Goal: Use online tool/utility: Utilize a website feature to perform a specific function

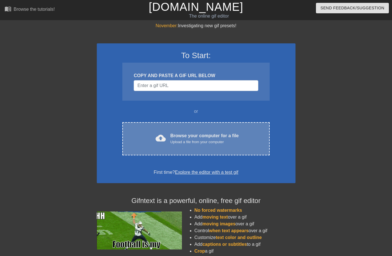
click at [167, 136] on div "cloud_upload Browse your computer for a file Upload a file from your computer" at bounding box center [195, 139] width 123 height 13
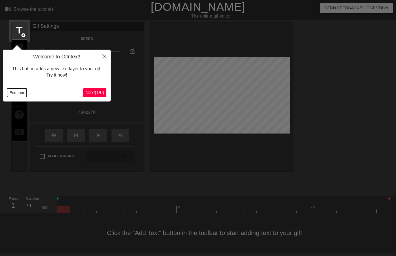
drag, startPoint x: 17, startPoint y: 93, endPoint x: 32, endPoint y: 87, distance: 16.5
click at [16, 92] on button "End tour" at bounding box center [17, 93] width 20 height 9
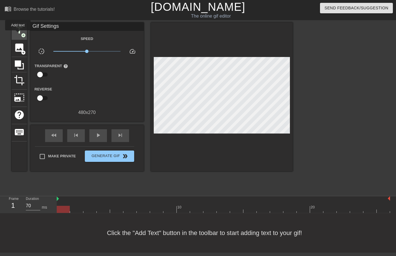
click at [18, 34] on span "title" at bounding box center [19, 30] width 11 height 11
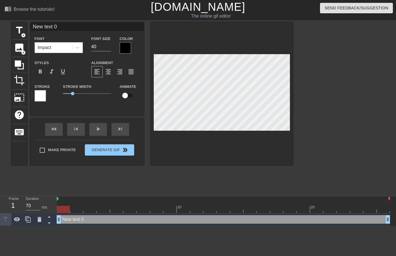
scroll to position [1, 1]
type input "T text 0"
type textarea "T text 0"
type input "Tu text 0"
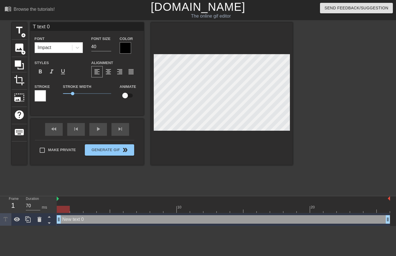
type textarea "Tu text 0"
type input "Tue text 0"
type textarea "Tue text 0"
type input "Tues text 0"
type textarea "Tues text 0"
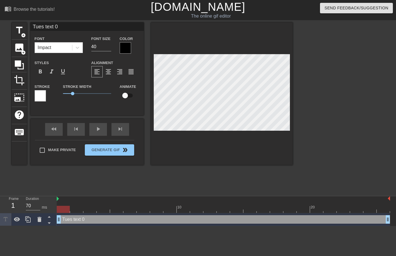
type input "T"
type textarea "T"
type input "Tu"
type textarea "Tu"
type input "Tue"
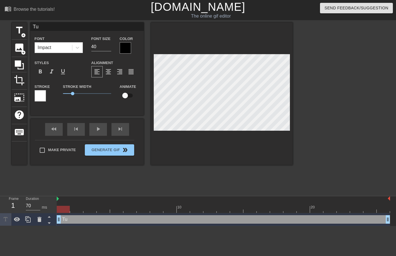
type textarea "Tue"
type input "Tues"
type textarea "Tues"
type input "Tuesd"
type textarea "Tuesd"
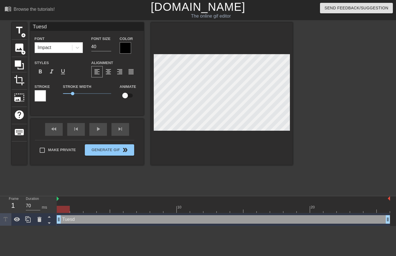
type input "Tuesda"
type textarea "Tuesda"
type input "[DATE]"
type textarea "[DATE]"
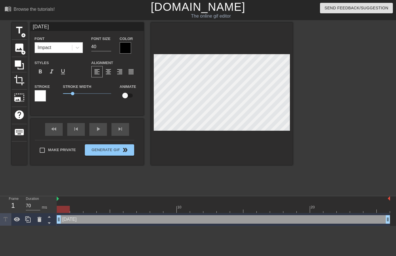
click at [41, 96] on div at bounding box center [40, 95] width 11 height 11
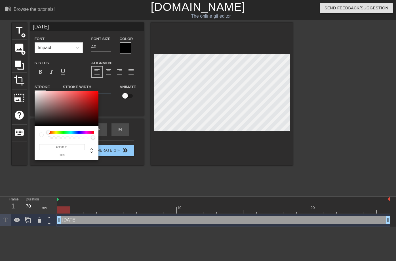
type input "#000000"
drag, startPoint x: 99, startPoint y: 130, endPoint x: 111, endPoint y: 139, distance: 15.0
click at [111, 139] on div "#000000 hex" at bounding box center [198, 130] width 396 height 261
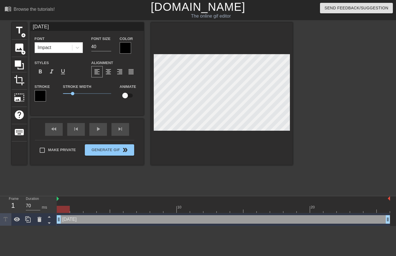
click at [125, 50] on div at bounding box center [125, 47] width 11 height 11
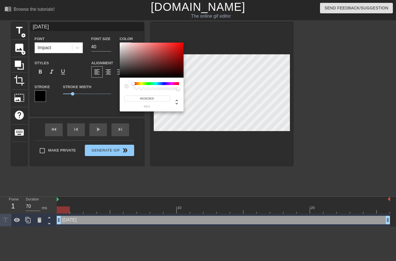
type input "#FFFFFF"
drag, startPoint x: 129, startPoint y: 61, endPoint x: 106, endPoint y: 31, distance: 38.7
click at [106, 29] on div "#FFFFFF hex" at bounding box center [198, 130] width 396 height 261
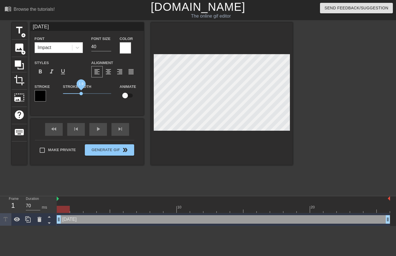
drag, startPoint x: 72, startPoint y: 94, endPoint x: 81, endPoint y: 95, distance: 9.5
click at [81, 95] on span "1.9" at bounding box center [80, 93] width 3 height 3
click at [196, 143] on div at bounding box center [222, 93] width 142 height 143
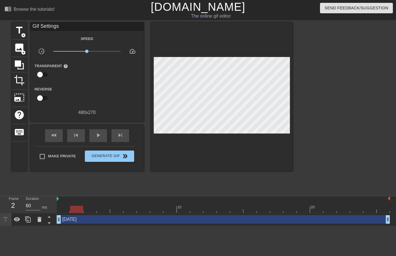
type input "70"
drag, startPoint x: 63, startPoint y: 210, endPoint x: 93, endPoint y: 208, distance: 29.6
click at [91, 210] on div at bounding box center [89, 209] width 13 height 7
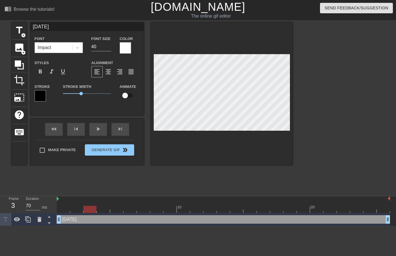
click at [152, 83] on div at bounding box center [222, 93] width 142 height 143
click at [24, 78] on span "crop" at bounding box center [19, 80] width 11 height 11
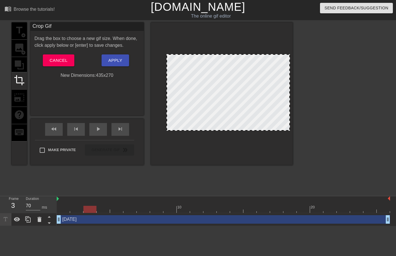
drag, startPoint x: 155, startPoint y: 64, endPoint x: 168, endPoint y: 64, distance: 12.8
drag, startPoint x: 290, startPoint y: 86, endPoint x: 283, endPoint y: 85, distance: 7.5
click at [283, 85] on div at bounding box center [282, 93] width 3 height 76
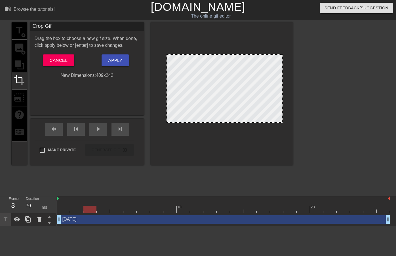
drag, startPoint x: 228, startPoint y: 130, endPoint x: 231, endPoint y: 122, distance: 8.1
click at [231, 122] on div at bounding box center [224, 122] width 115 height 3
click at [124, 59] on button "Apply" at bounding box center [116, 61] width 28 height 12
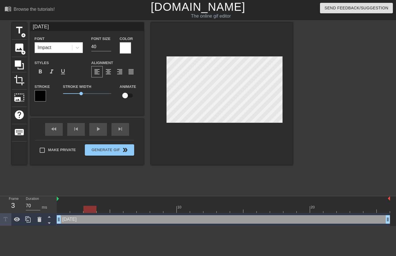
click at [127, 95] on input "checkbox" at bounding box center [125, 95] width 32 height 11
checkbox input "true"
drag, startPoint x: 83, startPoint y: 220, endPoint x: 97, endPoint y: 218, distance: 13.5
click at [109, 221] on div "[DATE] drag_handle drag_handle" at bounding box center [224, 220] width 334 height 9
drag, startPoint x: 61, startPoint y: 209, endPoint x: 89, endPoint y: 210, distance: 27.6
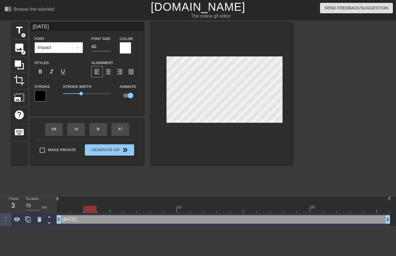
click at [89, 210] on div at bounding box center [89, 209] width 13 height 7
drag, startPoint x: 82, startPoint y: 220, endPoint x: 101, endPoint y: 221, distance: 18.7
click at [101, 221] on div "[DATE] drag_handle drag_handle" at bounding box center [224, 220] width 334 height 9
drag, startPoint x: 63, startPoint y: 208, endPoint x: 87, endPoint y: 210, distance: 23.9
click at [87, 210] on div at bounding box center [89, 209] width 13 height 7
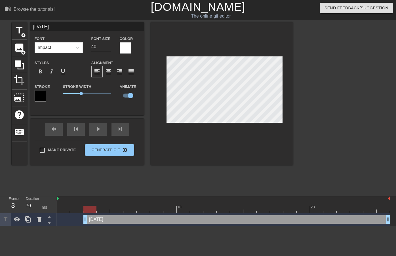
drag, startPoint x: 59, startPoint y: 220, endPoint x: 122, endPoint y: 174, distance: 77.4
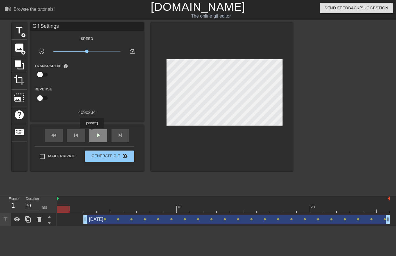
click at [93, 132] on div "play_arrow" at bounding box center [98, 135] width 18 height 13
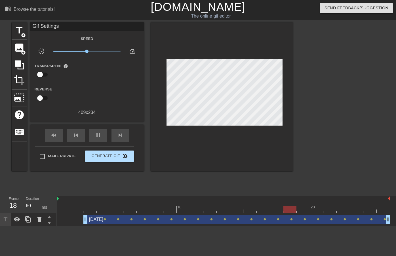
type input "70"
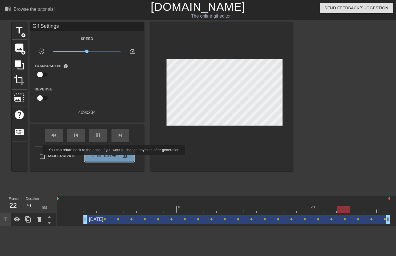
click at [118, 159] on span "Generate Gif double_arrow" at bounding box center [109, 156] width 45 height 7
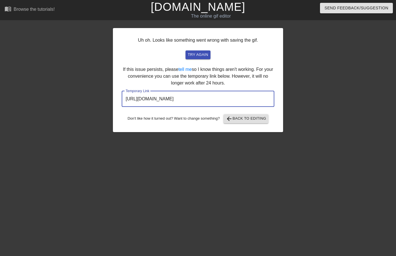
drag, startPoint x: 244, startPoint y: 100, endPoint x: 124, endPoint y: 101, distance: 120.1
click at [124, 101] on input "[URL][DOMAIN_NAME]" at bounding box center [198, 99] width 153 height 16
